Goal: Information Seeking & Learning: Find specific fact

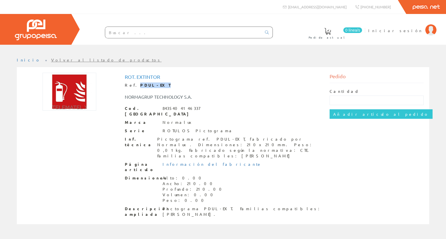
drag, startPoint x: 153, startPoint y: 83, endPoint x: 132, endPoint y: 85, distance: 21.4
click at [132, 85] on div "Ref. PDUL-EXT" at bounding box center [223, 86] width 197 height 6
copy div "PDUL-EXT"
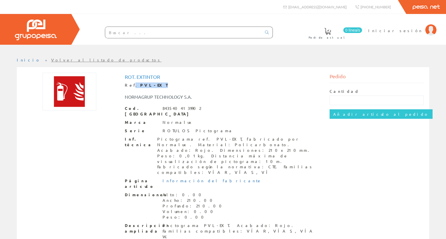
drag, startPoint x: 151, startPoint y: 84, endPoint x: 131, endPoint y: 86, distance: 20.0
click at [131, 86] on div "Ref. PVL-EXT" at bounding box center [223, 86] width 197 height 6
click at [158, 86] on div "Ref. PVL-EXT" at bounding box center [223, 86] width 197 height 6
click at [156, 92] on div "NORMAGRUP TECHNOLOGY S.A." at bounding box center [223, 94] width 205 height 12
click at [140, 86] on strong "PVL-EXT" at bounding box center [154, 85] width 28 height 5
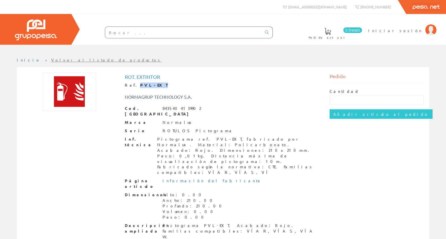
drag, startPoint x: 133, startPoint y: 85, endPoint x: 159, endPoint y: 87, distance: 25.3
click at [159, 87] on div "Ref. PVL-EXT" at bounding box center [223, 86] width 197 height 6
copy strong "PVL-EXT"
